Goal: Use online tool/utility: Utilize a website feature to perform a specific function

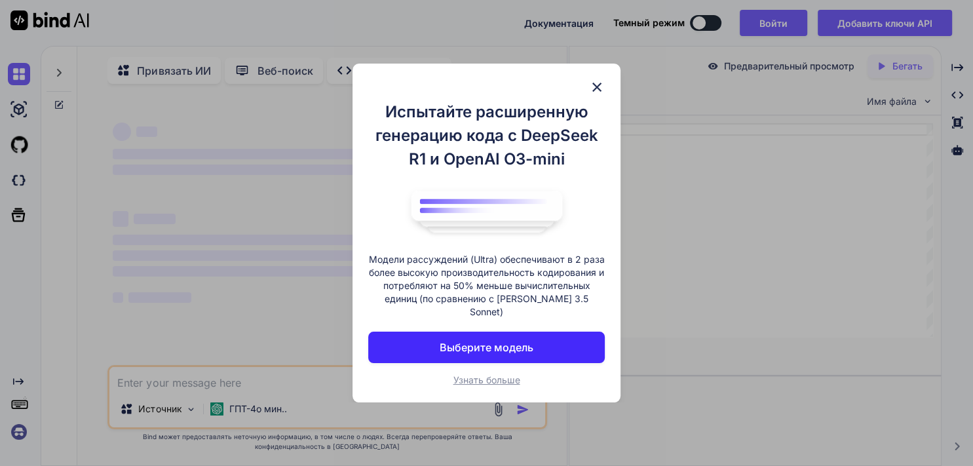
type textarea "x"
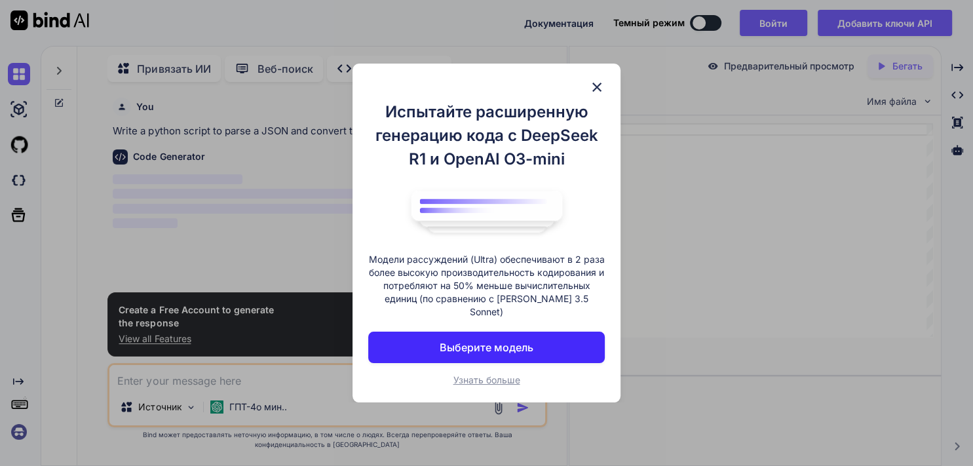
scroll to position [12, 0]
click at [595, 92] on img at bounding box center [597, 87] width 16 height 16
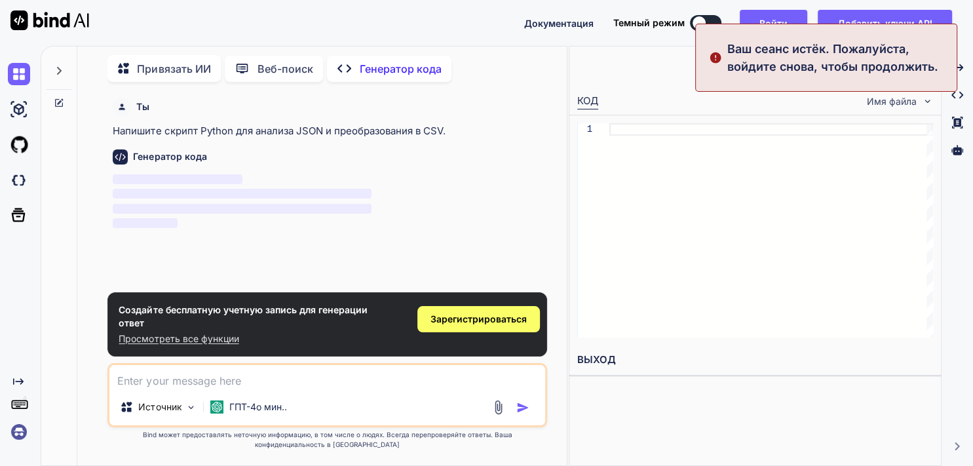
click at [180, 379] on textarea at bounding box center [326, 377] width 435 height 24
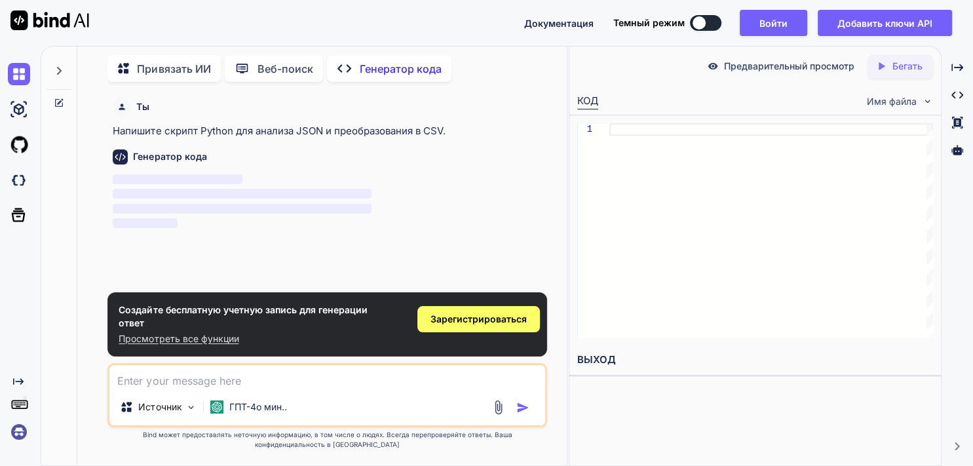
paste textarea "Loremi, dolor sitametc adipiscinge seddoeius tempor incid ut laboree do magna, …"
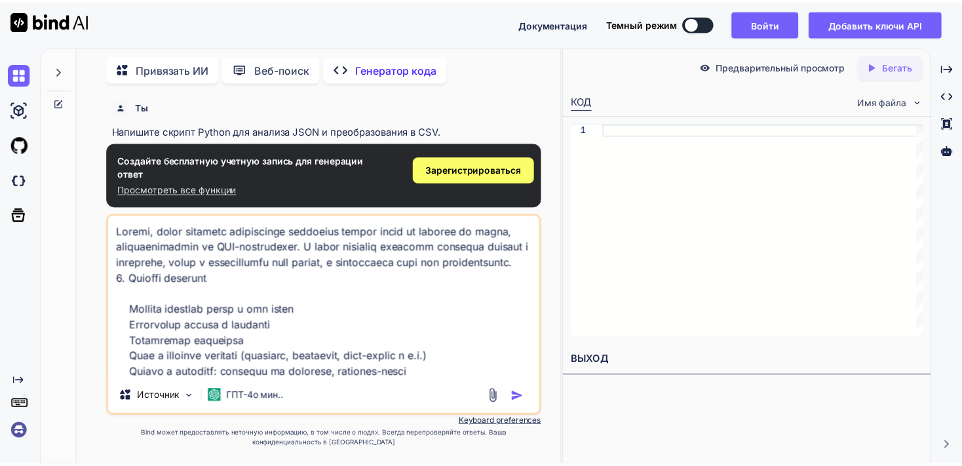
scroll to position [960, 0]
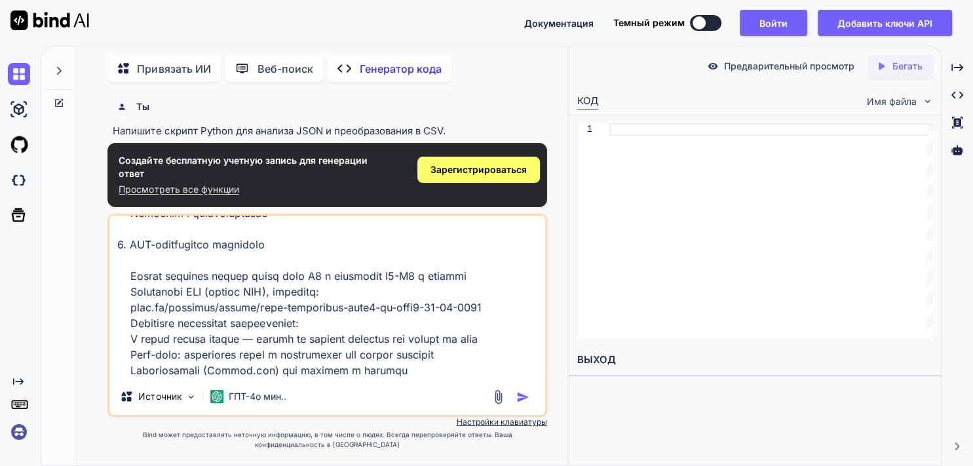
type textarea "Loremi, dolor sitametc adipiscinge seddoeius tempor incid ut laboree do magna, …"
click at [523, 398] on img "button" at bounding box center [522, 397] width 13 height 13
click at [490, 174] on span "Зарегистрироваться" at bounding box center [479, 169] width 96 height 13
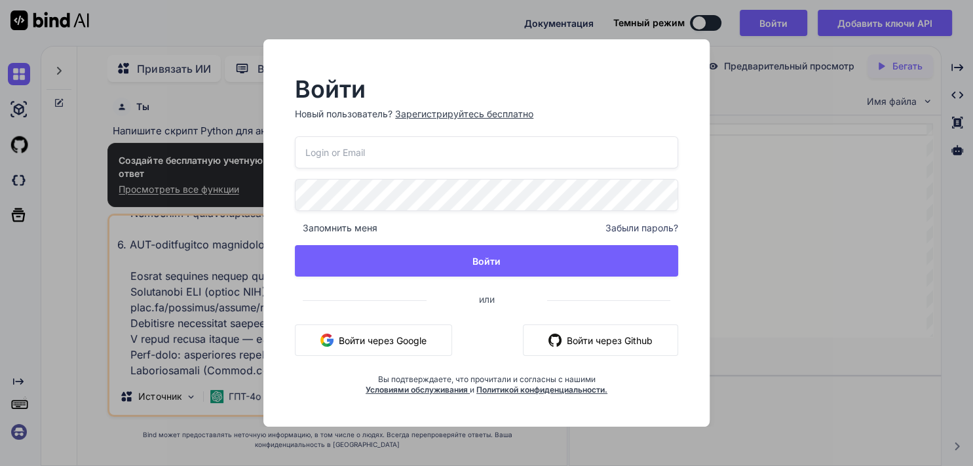
click at [397, 341] on button "Войти через Google" at bounding box center [373, 339] width 157 height 31
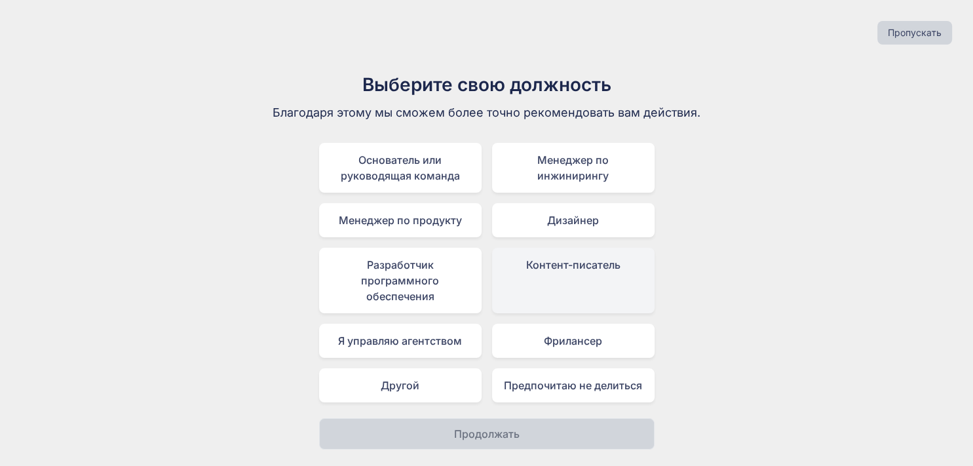
click at [553, 275] on div "Контент-писатель" at bounding box center [573, 281] width 163 height 66
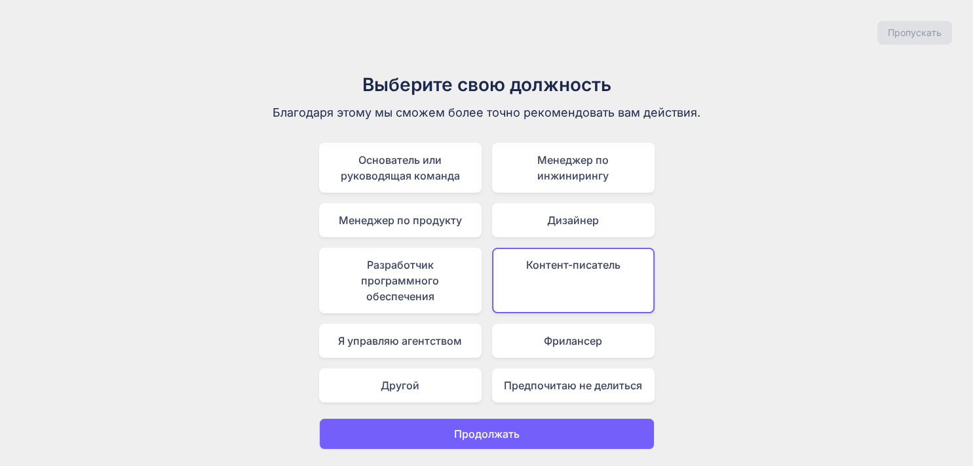
click at [469, 429] on p "Продолжать" at bounding box center [487, 434] width 66 height 16
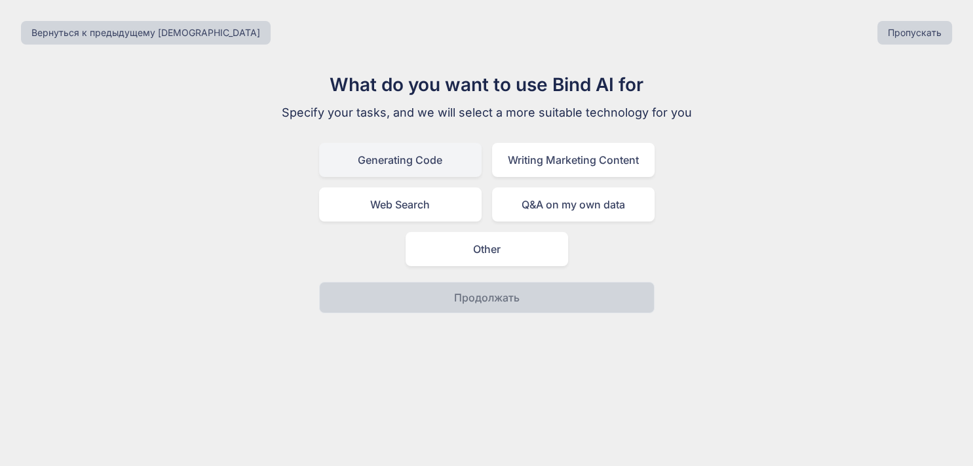
click at [381, 159] on div "Generating Code" at bounding box center [400, 160] width 163 height 34
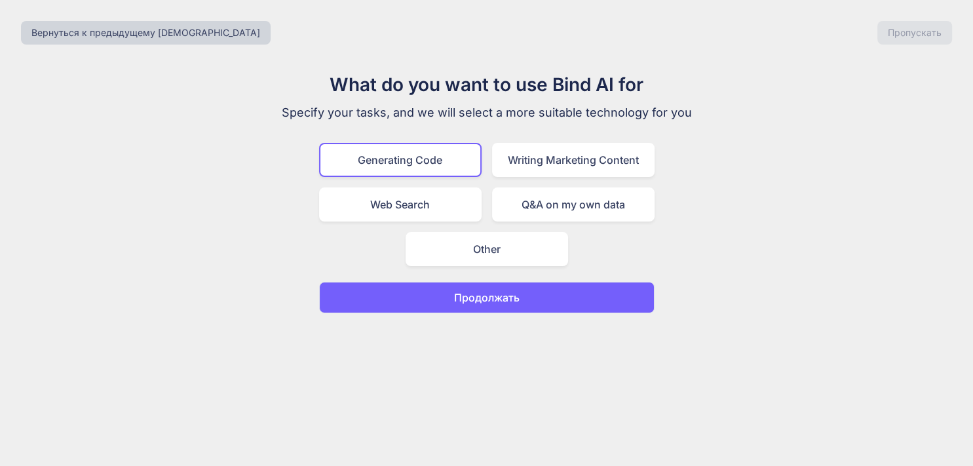
click at [471, 288] on button "Продолжать" at bounding box center [487, 297] width 336 height 31
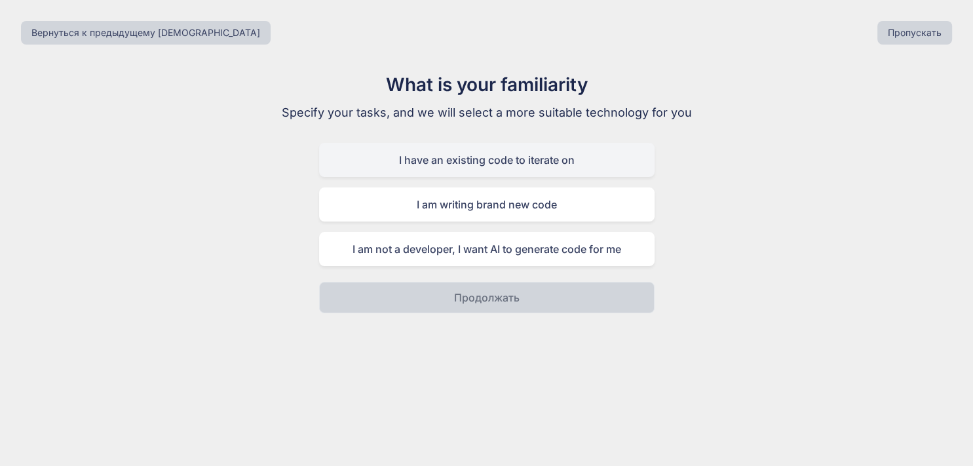
click at [476, 155] on div "I have an existing code to iterate on" at bounding box center [487, 160] width 336 height 34
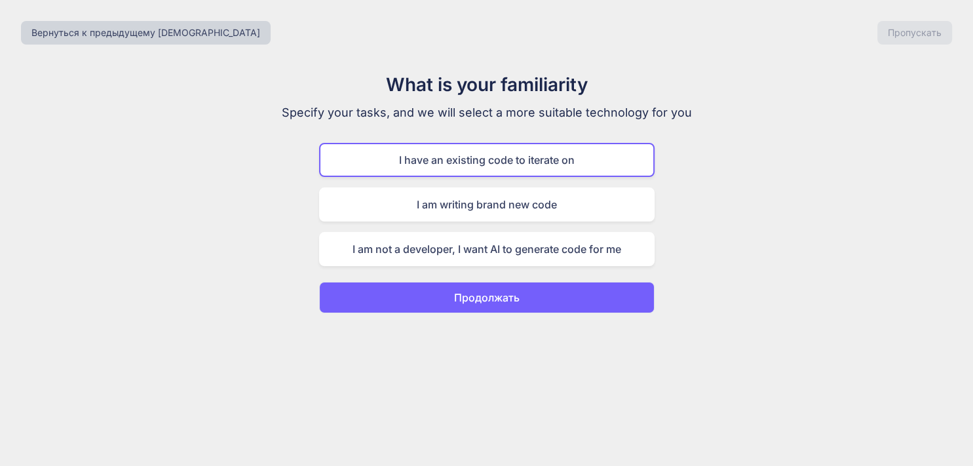
click at [489, 293] on p "Продолжать" at bounding box center [487, 298] width 66 height 16
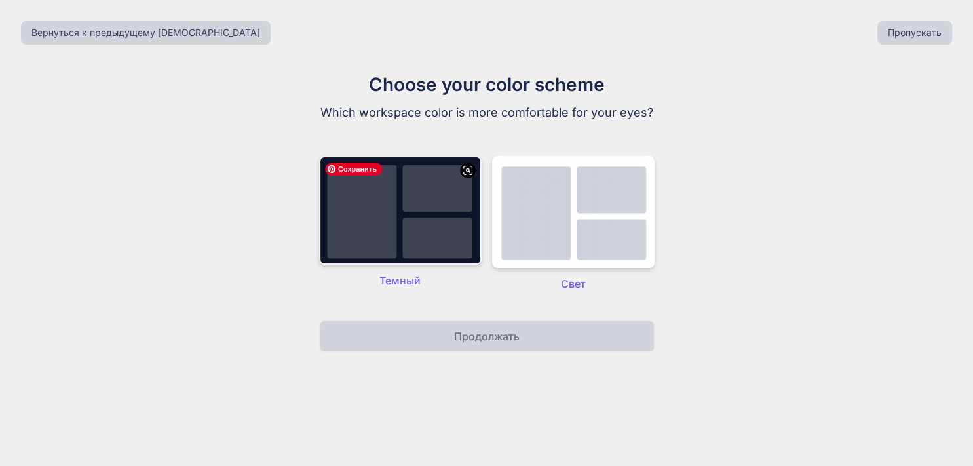
click at [419, 215] on img at bounding box center [400, 210] width 163 height 109
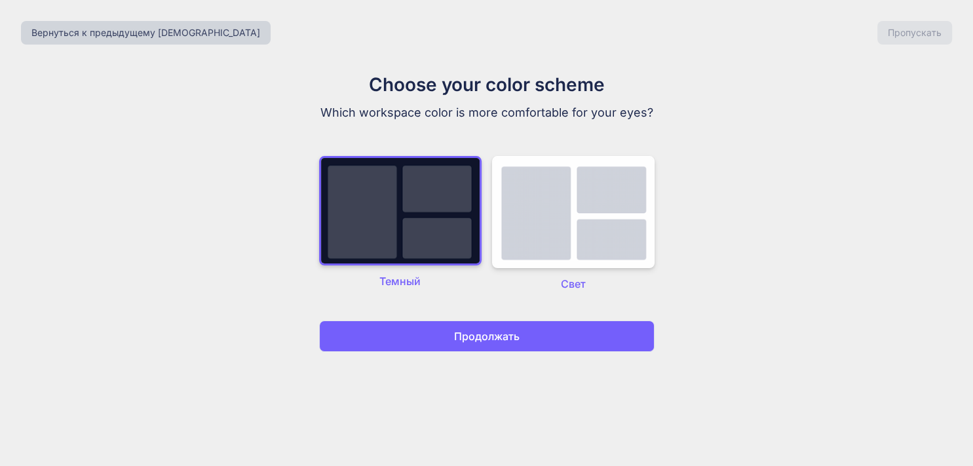
click at [475, 347] on button "Продолжать" at bounding box center [487, 335] width 336 height 31
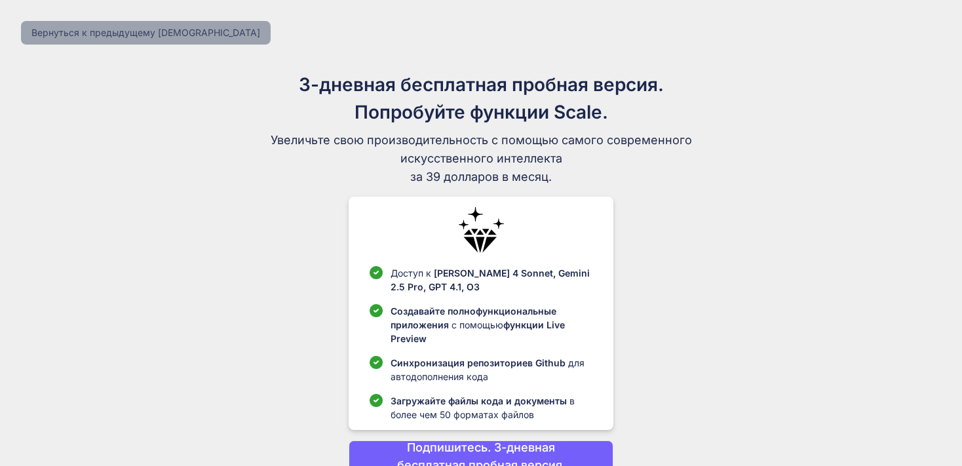
click at [114, 27] on button "Вернуться к предыдущему [DEMOGRAPHIC_DATA]" at bounding box center [146, 33] width 250 height 24
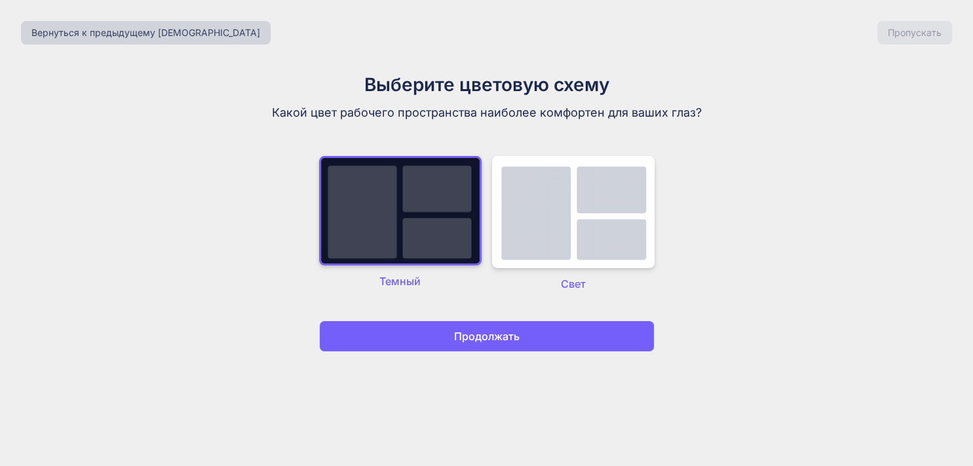
click at [484, 339] on p "Продолжать" at bounding box center [487, 336] width 66 height 16
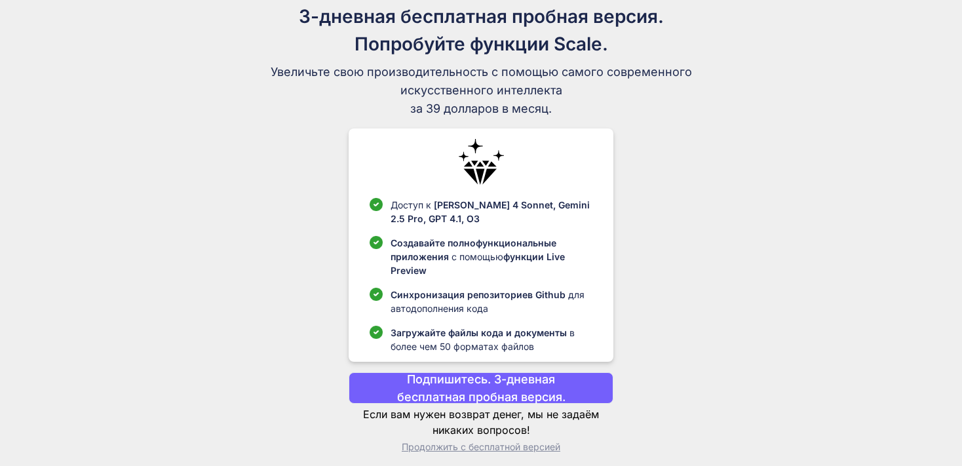
scroll to position [76, 0]
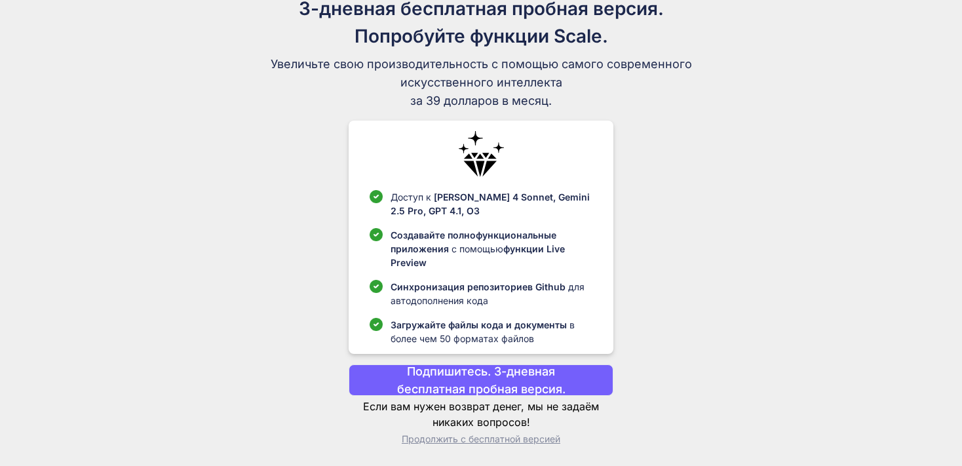
click at [494, 438] on p "Продолжить с бесплатной версией" at bounding box center [481, 438] width 264 height 13
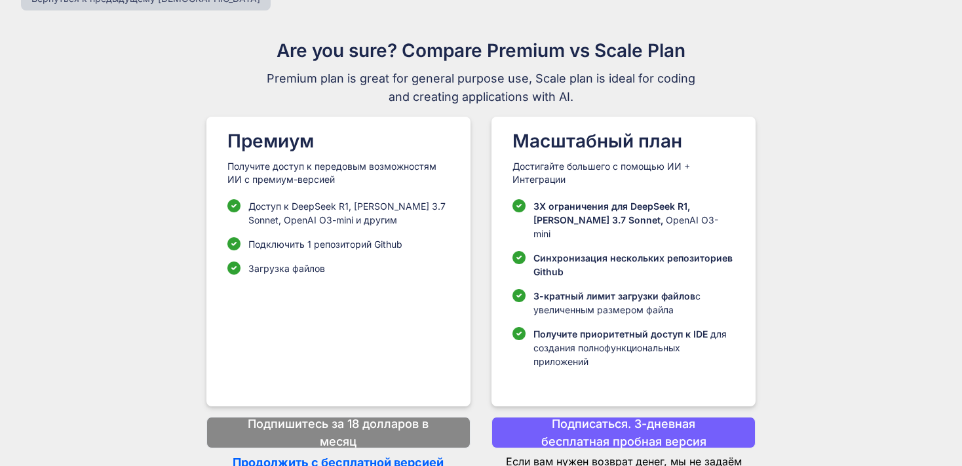
scroll to position [41, 0]
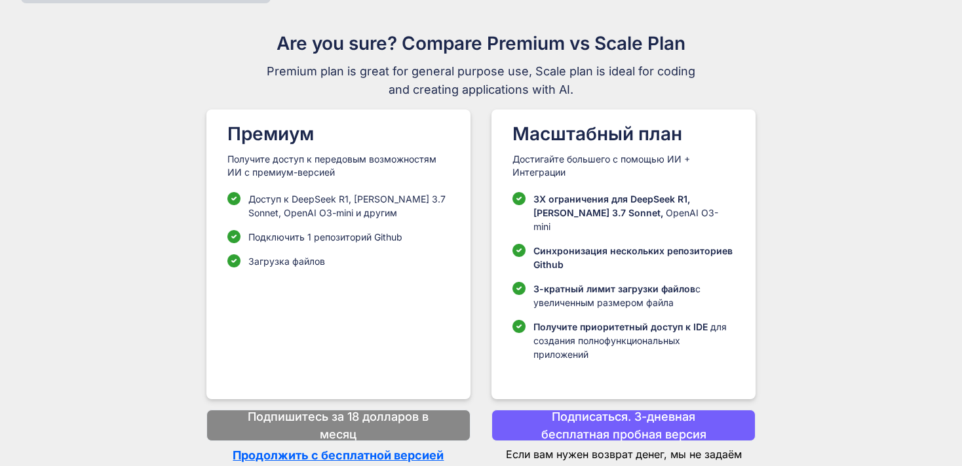
click at [360, 446] on p "Продолжить с бесплатной версией" at bounding box center [338, 455] width 264 height 18
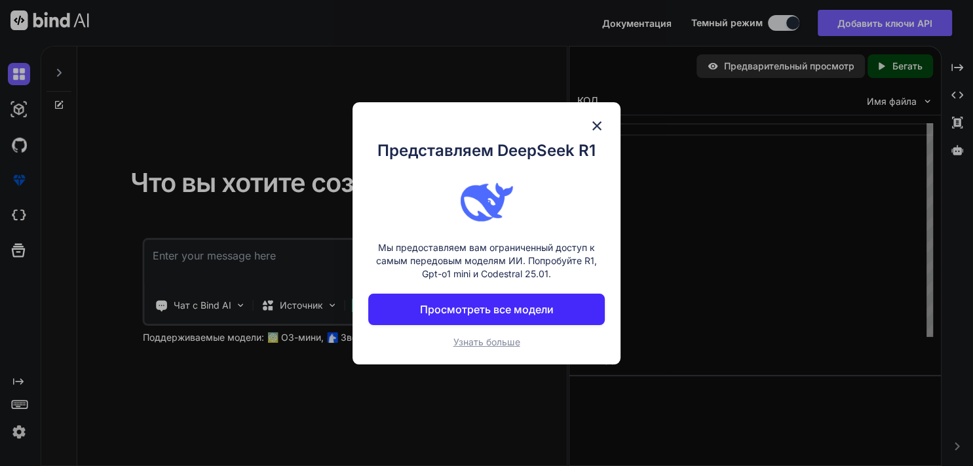
click at [591, 126] on img at bounding box center [597, 126] width 16 height 16
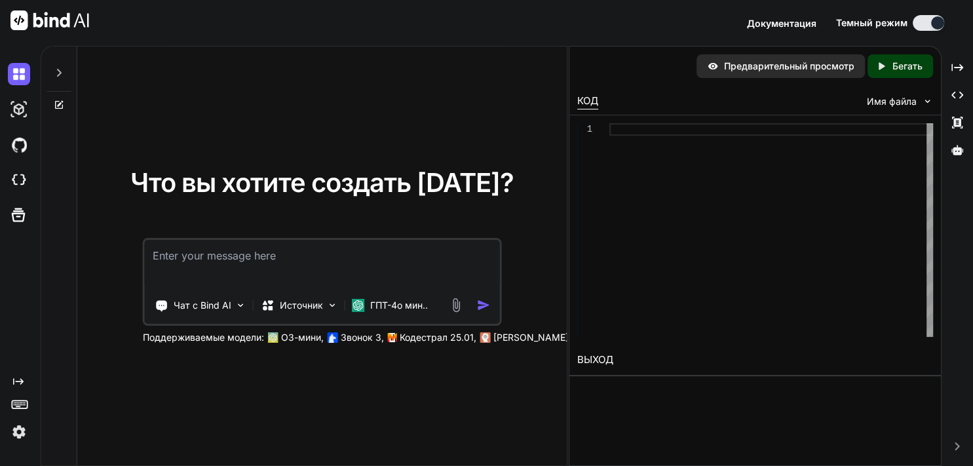
click at [204, 248] on textarea at bounding box center [322, 264] width 355 height 48
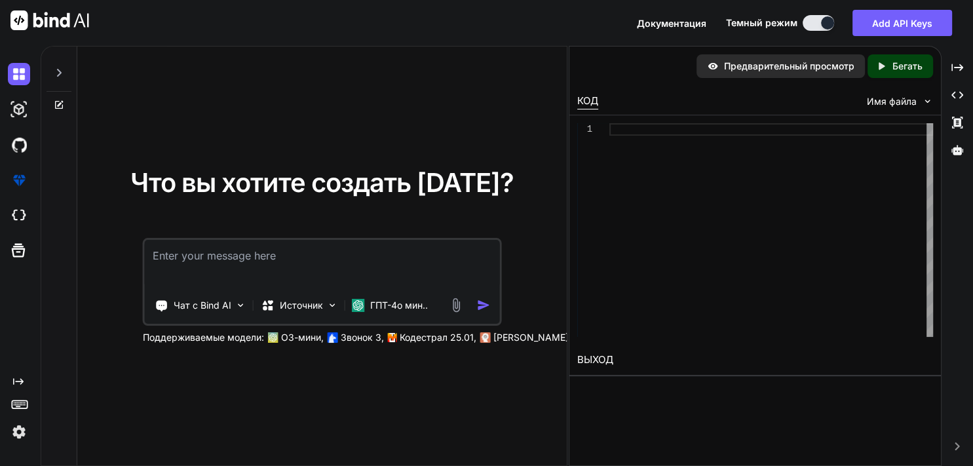
click at [274, 246] on textarea at bounding box center [322, 264] width 355 height 48
paste textarea "Loremi, dolor sitametc adipiscinge seddoeius tempor incid ut laboree do magna, …"
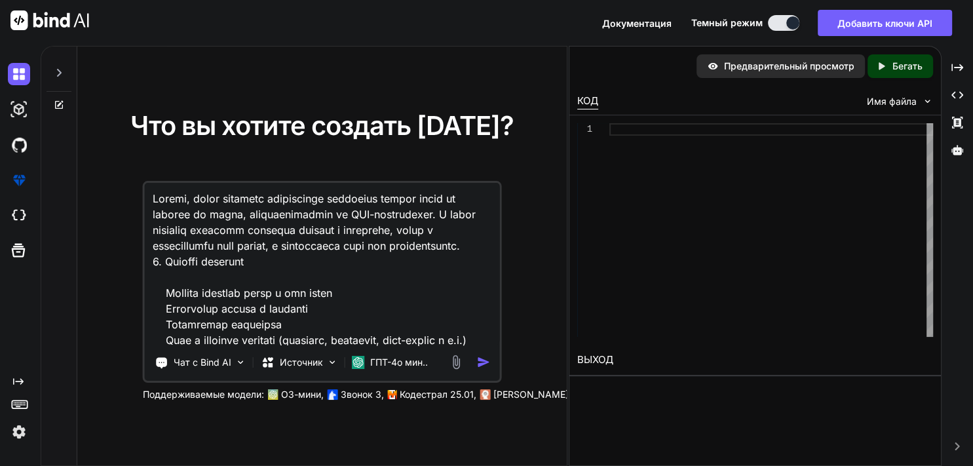
scroll to position [1054, 0]
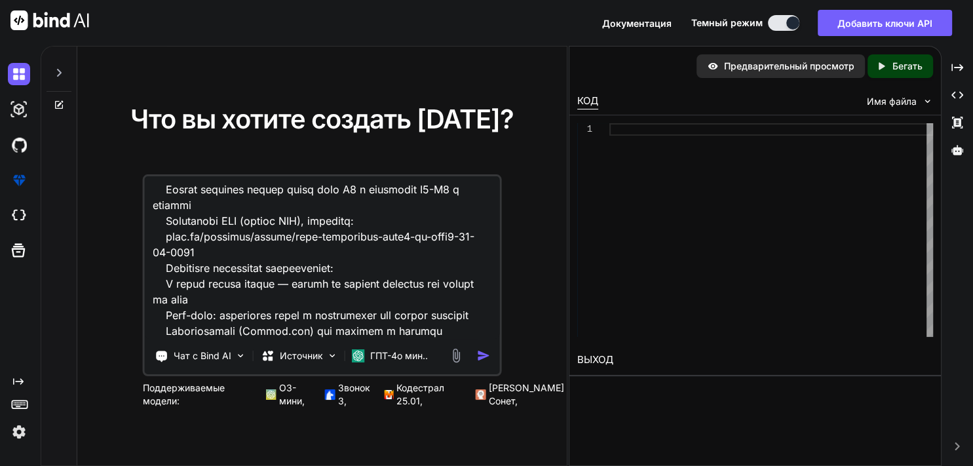
type textarea "Loremi, dolor sitametc adipiscinge seddoeius tempor incid ut laboree do magna, …"
click at [483, 360] on img "button" at bounding box center [484, 356] width 14 height 14
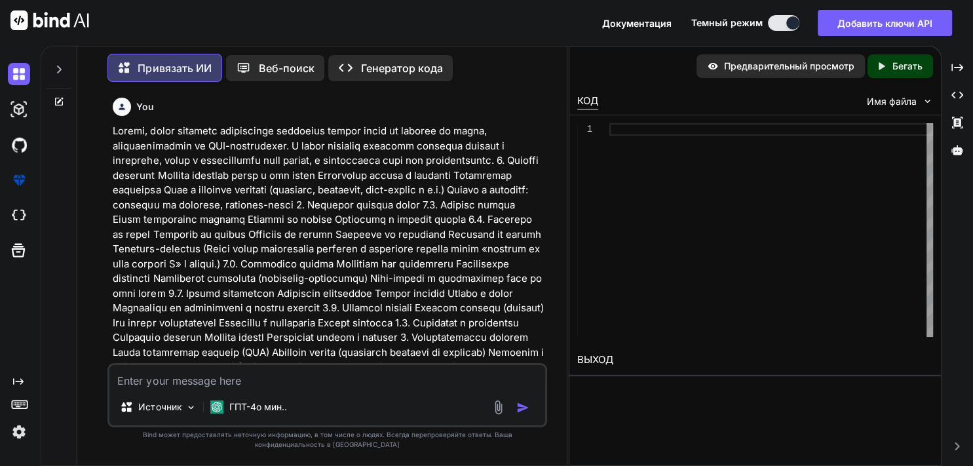
scroll to position [13, 0]
click at [535, 352] on p at bounding box center [328, 286] width 431 height 324
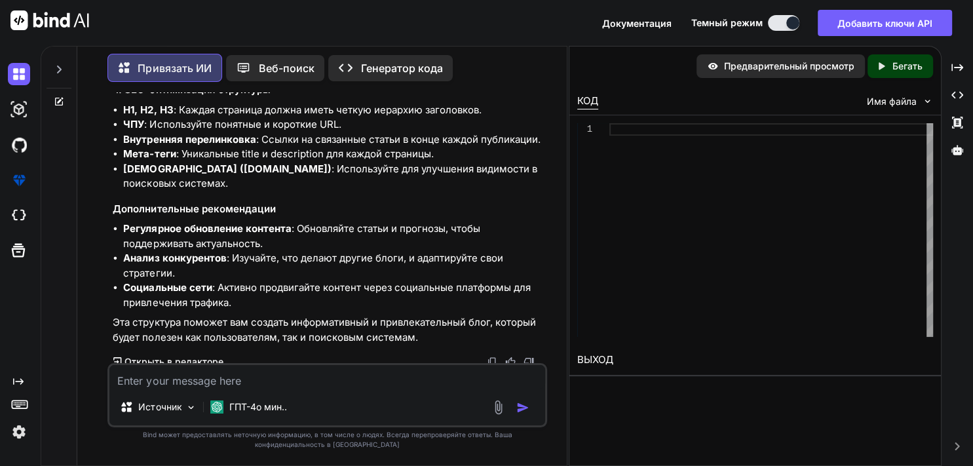
scroll to position [1332, 0]
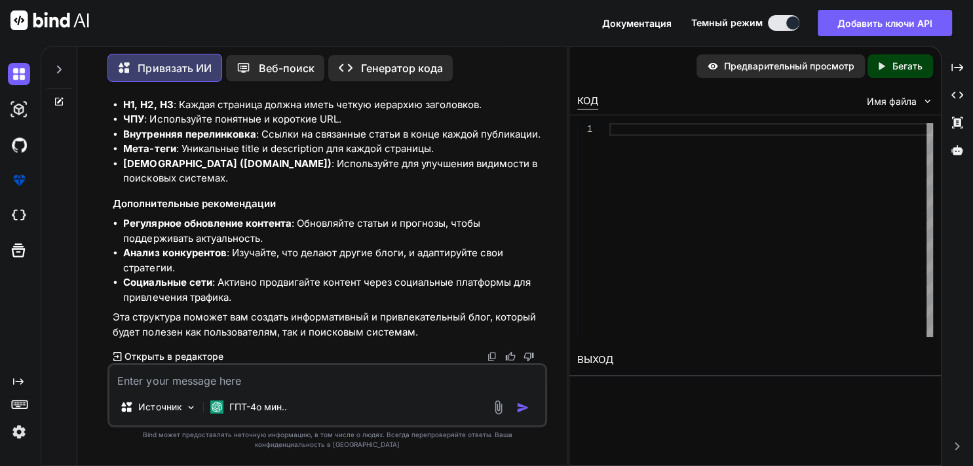
click at [179, 380] on textarea at bounding box center [326, 377] width 435 height 24
type textarea "сгенерируй это в код"
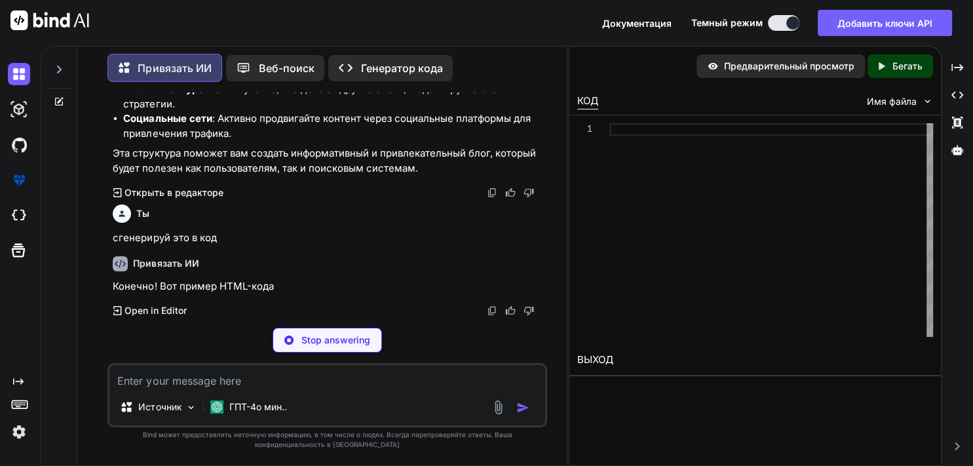
scroll to position [1457, 0]
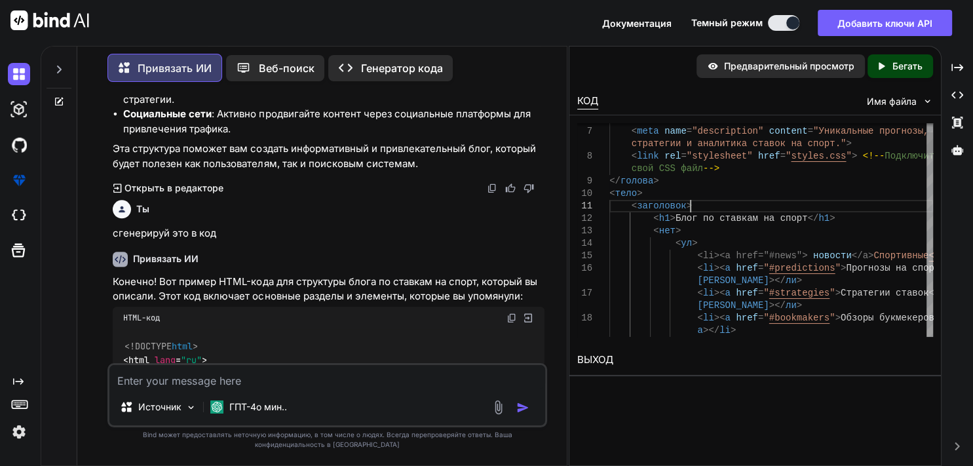
click at [678, 208] on span "заголовок" at bounding box center [662, 206] width 50 height 10
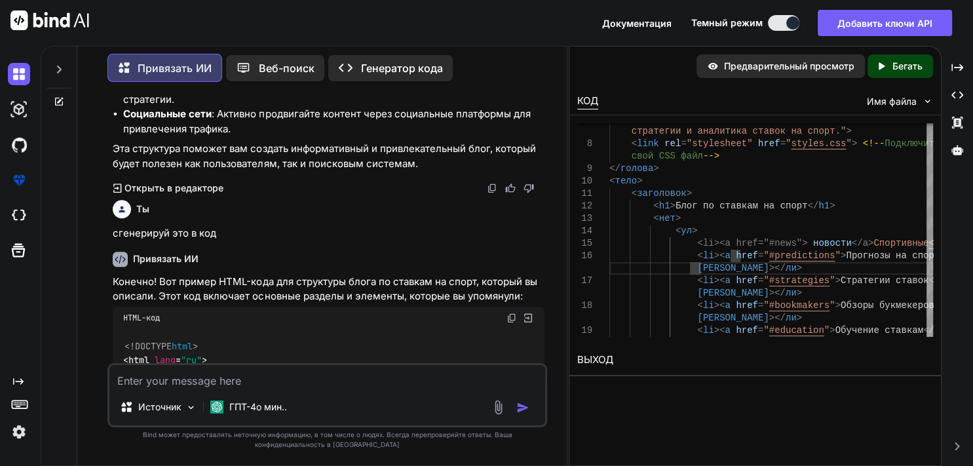
scroll to position [1442, 0]
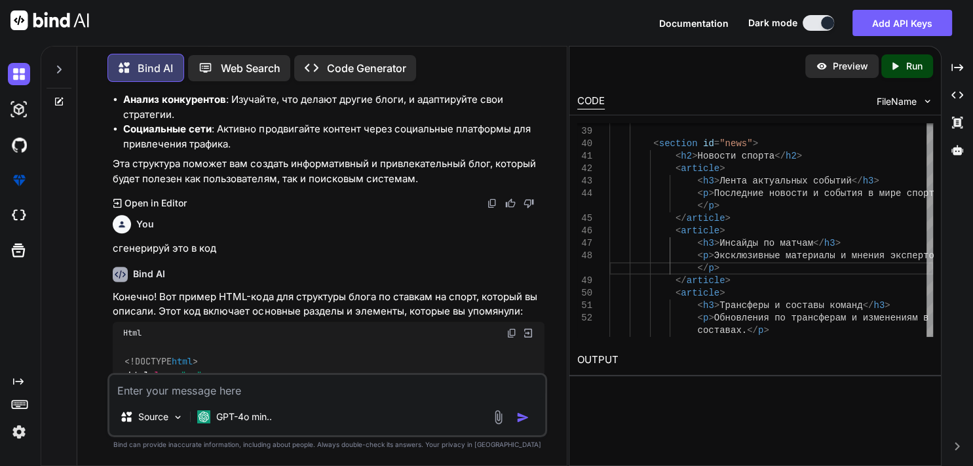
click at [911, 69] on p "Run" at bounding box center [914, 66] width 16 height 13
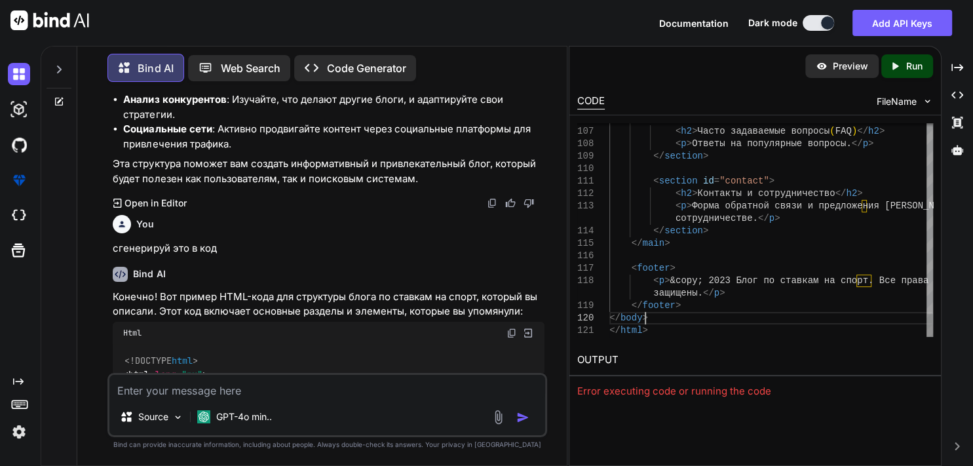
click at [305, 379] on textarea at bounding box center [326, 387] width 435 height 24
type textarea "и добавь стили"
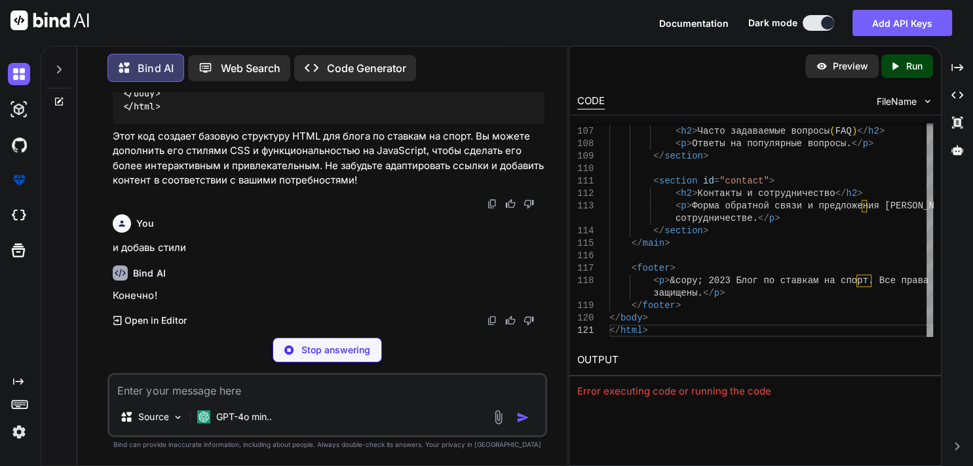
scroll to position [3300, 0]
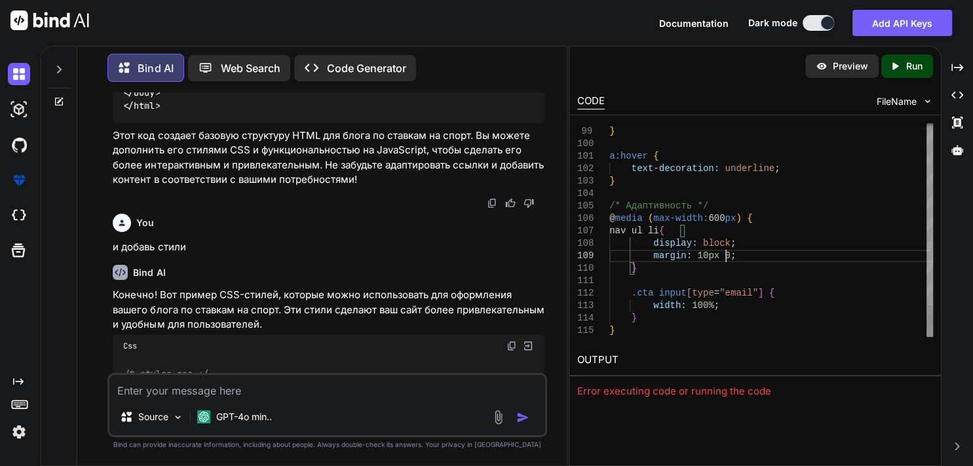
click at [911, 67] on p "Run" at bounding box center [914, 66] width 16 height 13
click at [185, 396] on textarea at bounding box center [326, 387] width 435 height 24
type textarea "можешь запустить проект"
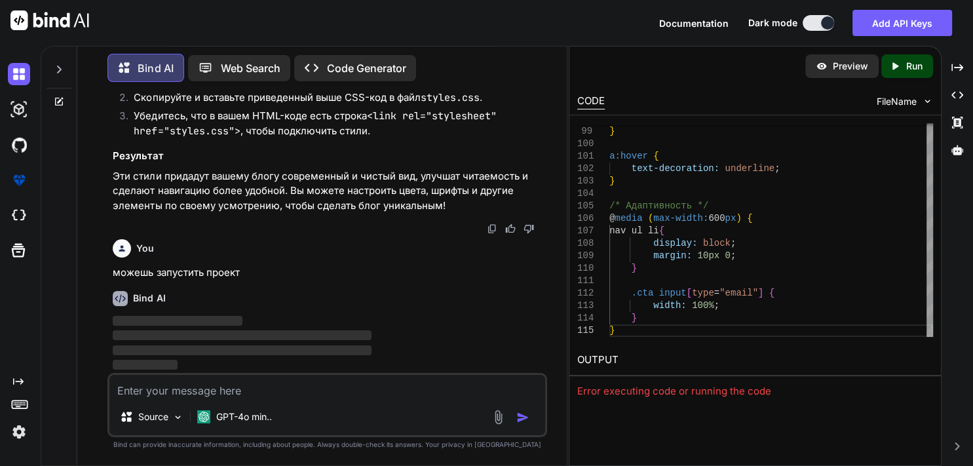
scroll to position [5211, 0]
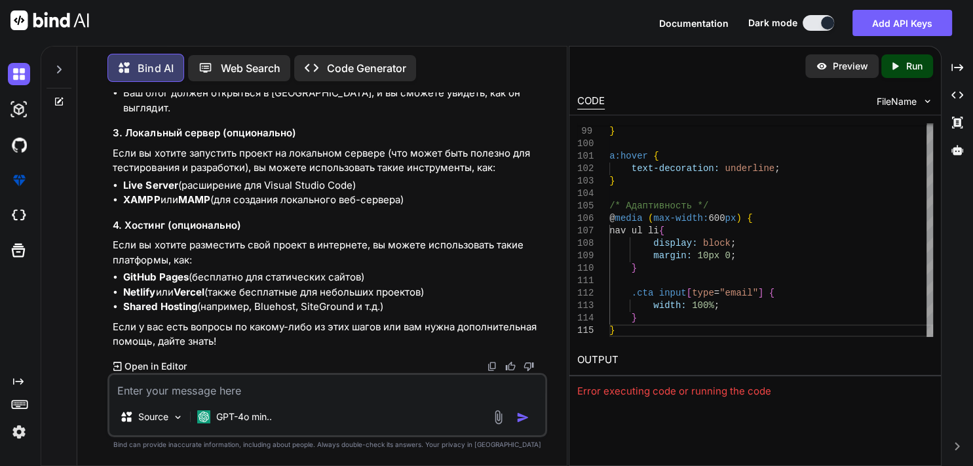
click at [185, 393] on textarea at bounding box center [326, 387] width 435 height 24
type textarea "создай структуру этого блога"
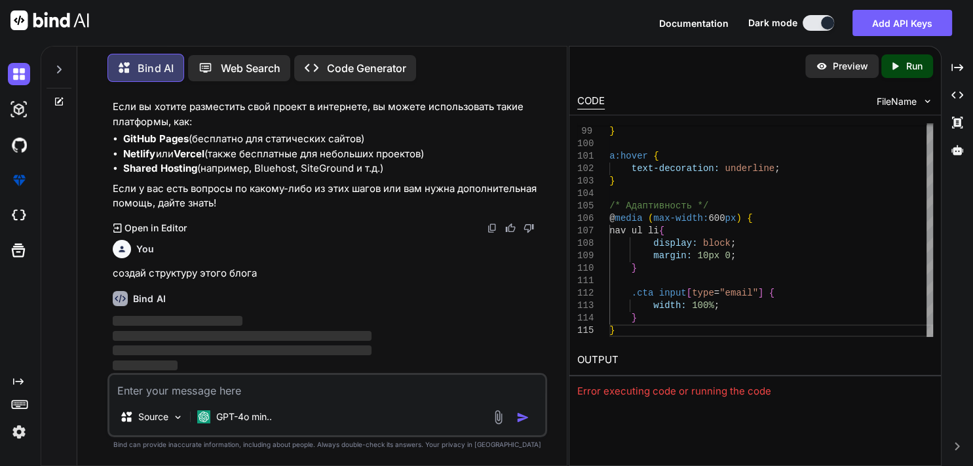
scroll to position [5820, 0]
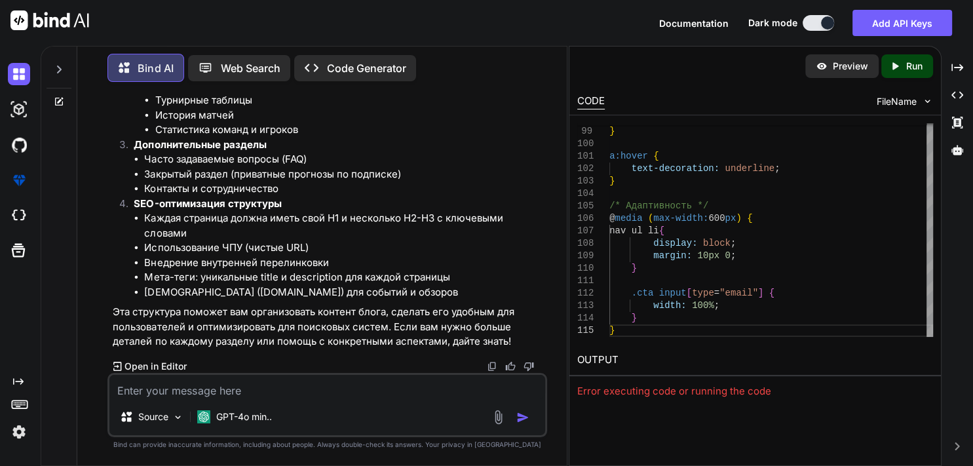
click at [216, 390] on textarea at bounding box center [326, 387] width 435 height 24
type textarea "теперь напиши подробный код к нему"
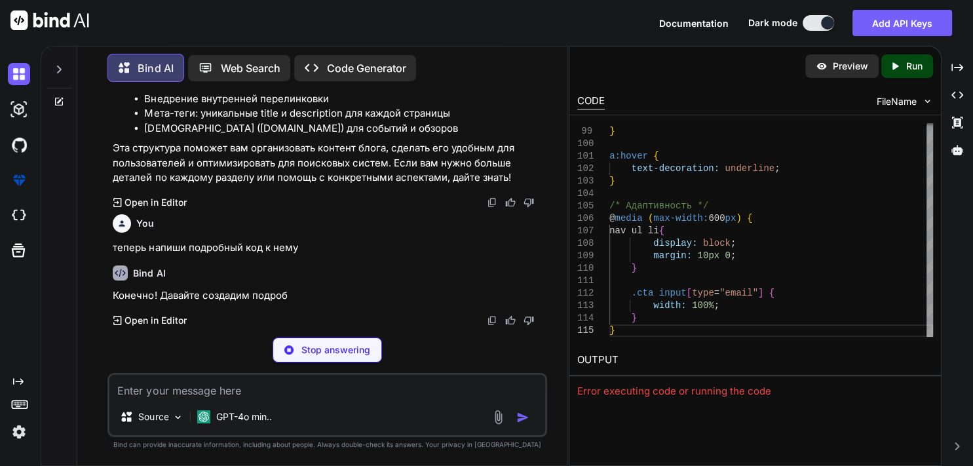
scroll to position [6873, 0]
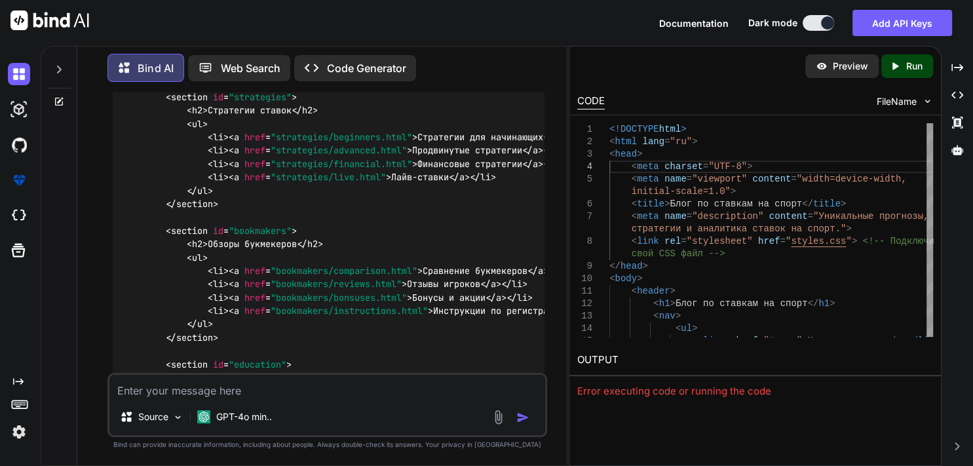
click at [169, 389] on textarea at bounding box center [326, 387] width 435 height 24
type textarea "можешь изменить код для вордпрес"
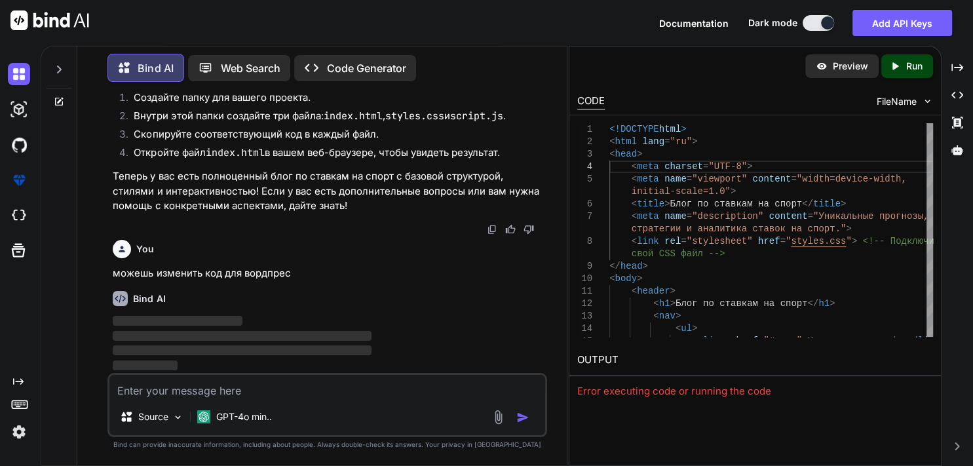
scroll to position [10857, 0]
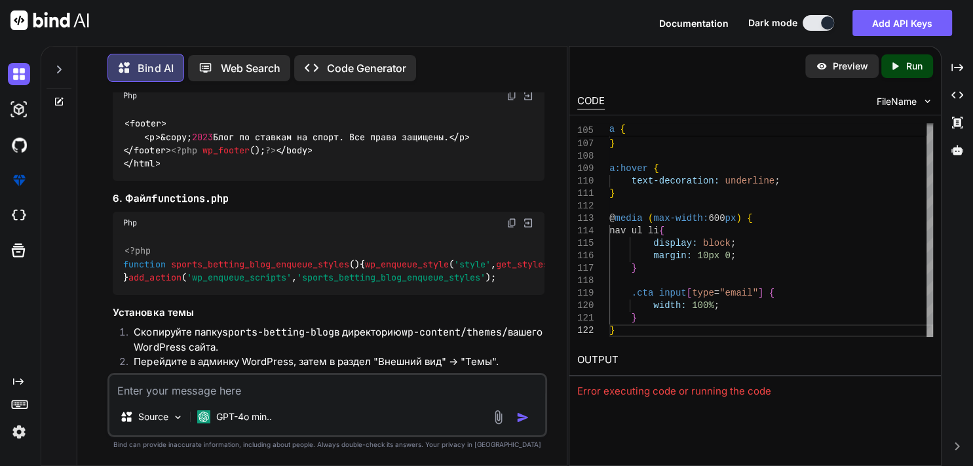
scroll to position [11008, 0]
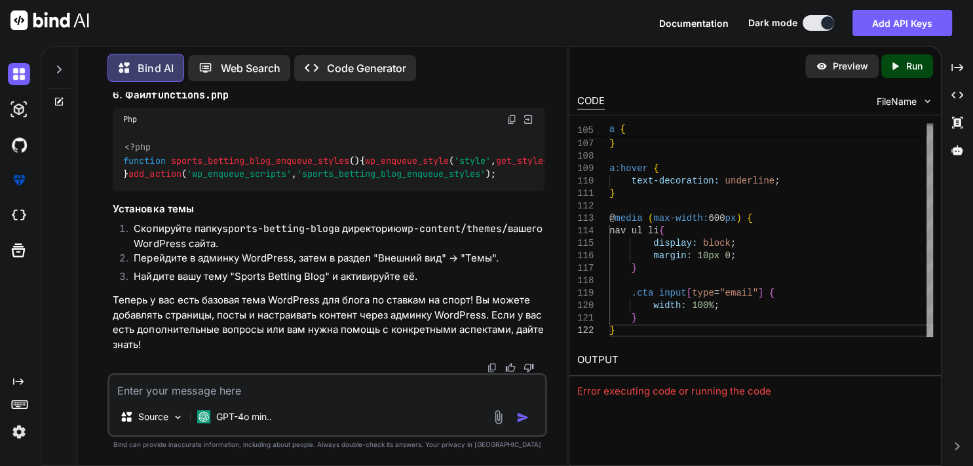
scroll to position [14519, 0]
click at [318, 191] on div "<?php function sports_betting_blog_enqueue_styles ( ) { wp_enqueue_style ( 'sty…" at bounding box center [328, 160] width 431 height 61
